Goal: Information Seeking & Learning: Learn about a topic

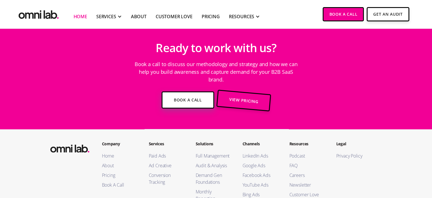
scroll to position [2093, 0]
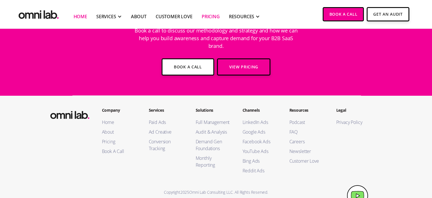
click at [206, 16] on link "Pricing" at bounding box center [211, 16] width 18 height 7
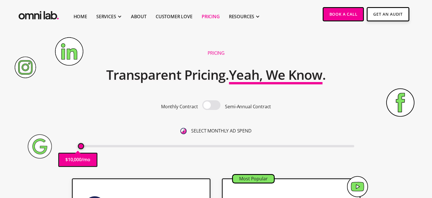
click at [211, 103] on span at bounding box center [211, 105] width 18 height 10
click at [212, 105] on input "checkbox" at bounding box center [212, 105] width 0 height 0
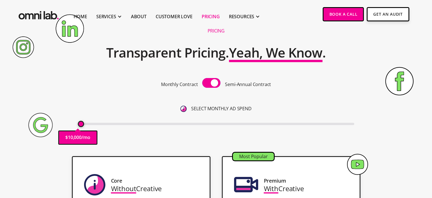
scroll to position [28, 0]
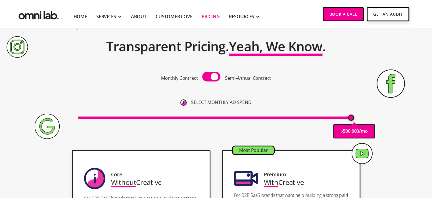
drag, startPoint x: 82, startPoint y: 117, endPoint x: 358, endPoint y: 106, distance: 276.8
type input "500000"
click at [355, 116] on input "range" at bounding box center [216, 117] width 277 height 2
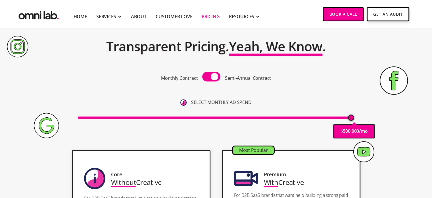
click at [217, 74] on span at bounding box center [211, 77] width 18 height 10
click at [212, 77] on input "checkbox" at bounding box center [212, 77] width 0 height 0
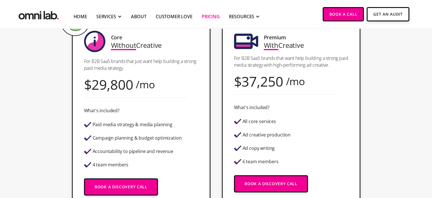
scroll to position [171, 0]
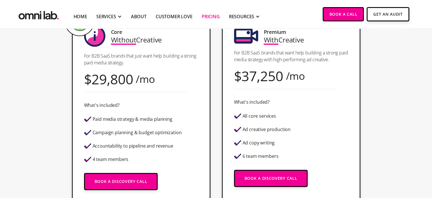
click at [37, 20] on img "home" at bounding box center [38, 14] width 43 height 14
